Goal: Task Accomplishment & Management: Manage account settings

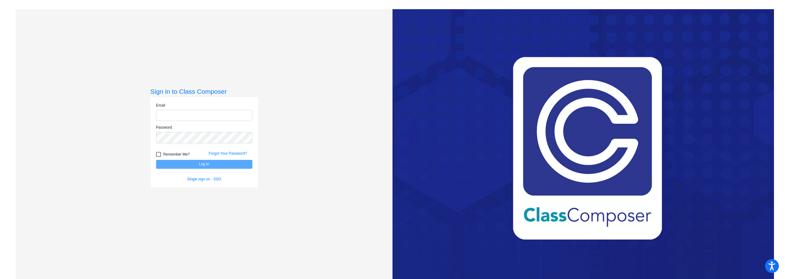
click at [227, 117] on input "email" at bounding box center [204, 115] width 96 height 11
type input "[EMAIL_ADDRESS][DOMAIN_NAME]"
click at [156, 160] on button "Log In" at bounding box center [204, 164] width 96 height 9
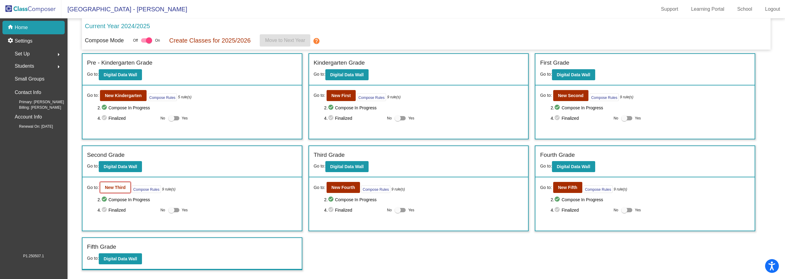
click at [115, 189] on b "New Third" at bounding box center [115, 187] width 21 height 5
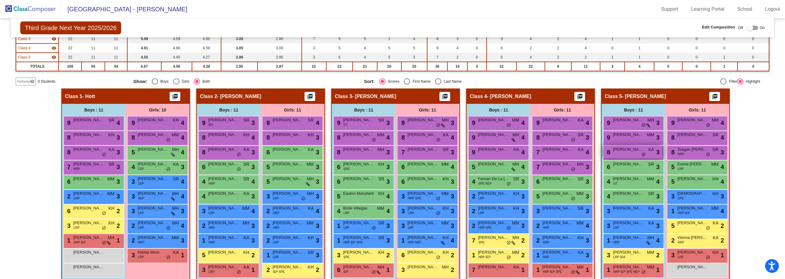
scroll to position [101, 0]
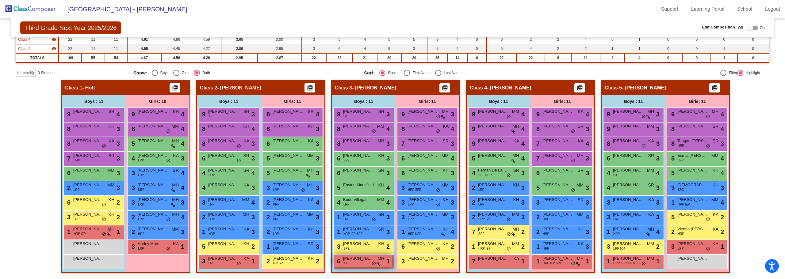
click at [358, 261] on span "[PERSON_NAME]" at bounding box center [358, 259] width 31 height 6
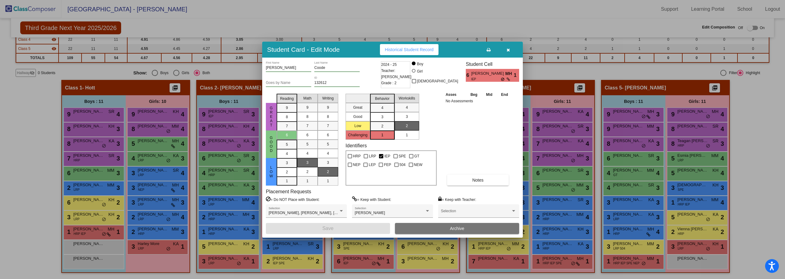
click at [458, 228] on span "Archive" at bounding box center [457, 228] width 14 height 5
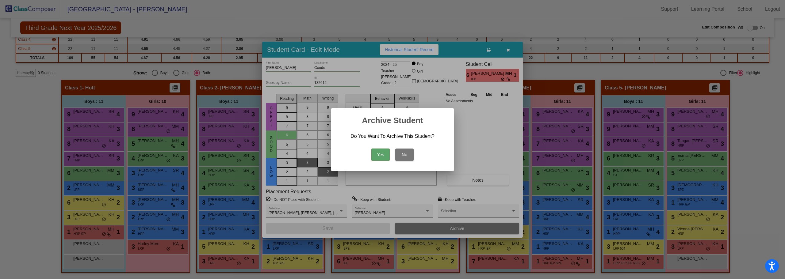
click at [381, 154] on button "Yes" at bounding box center [380, 155] width 18 height 12
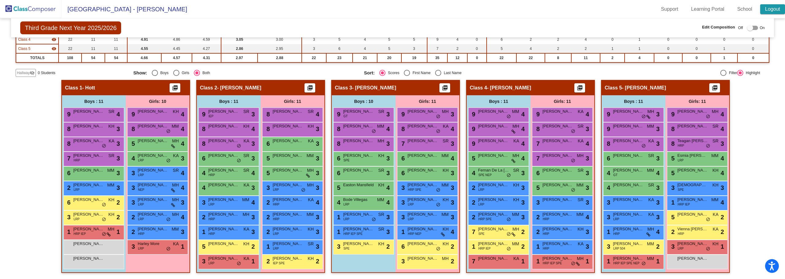
click at [775, 13] on link "Logout" at bounding box center [772, 9] width 25 height 10
